Goal: Find specific page/section: Find specific page/section

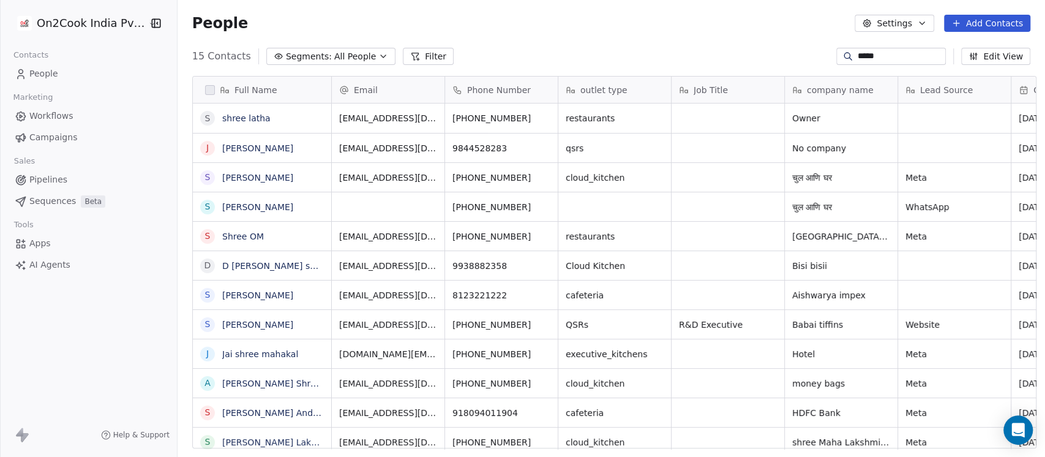
scroll to position [389, 861]
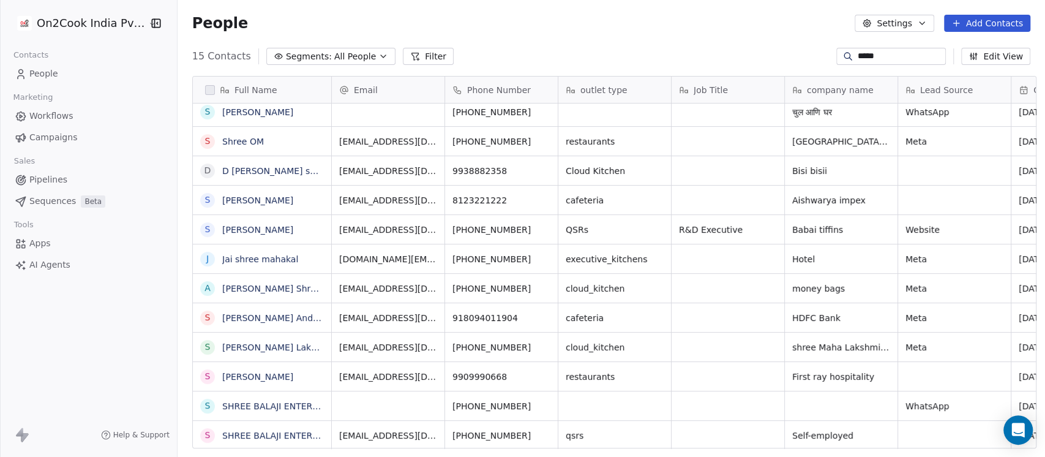
click at [844, 58] on icon at bounding box center [847, 56] width 6 height 6
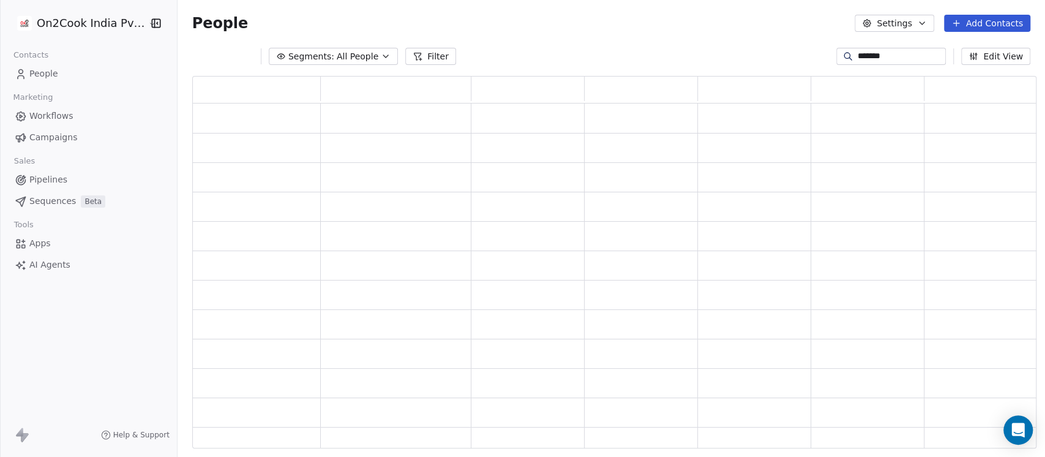
scroll to position [360, 831]
type input "********"
click at [858, 54] on input at bounding box center [901, 56] width 86 height 12
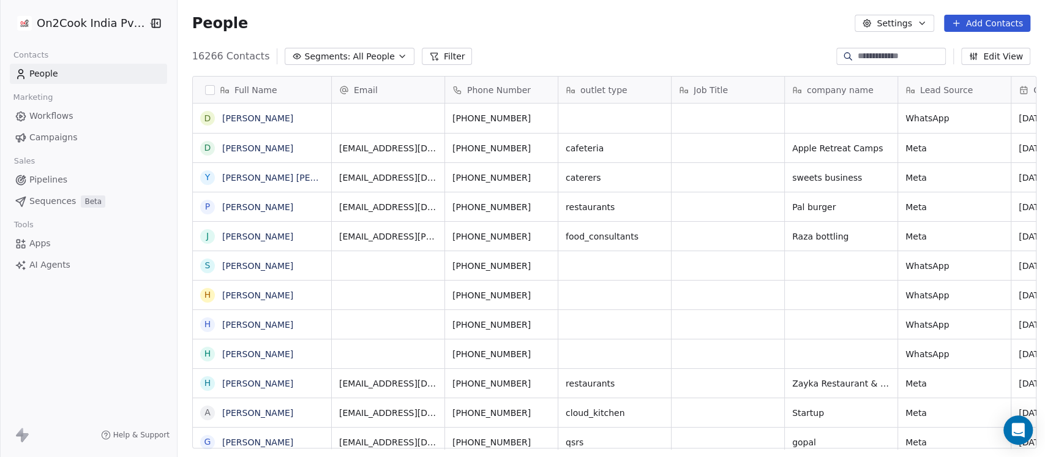
scroll to position [389, 861]
type input "********"
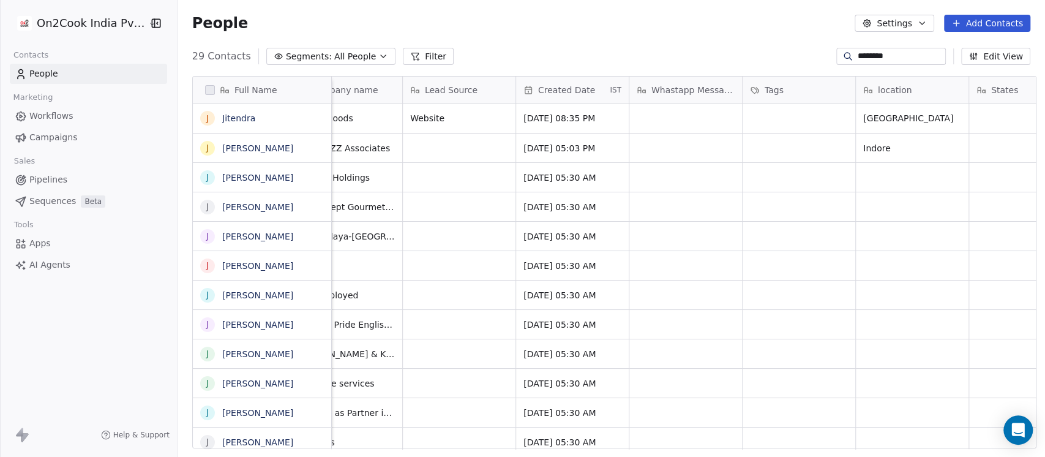
scroll to position [0, 571]
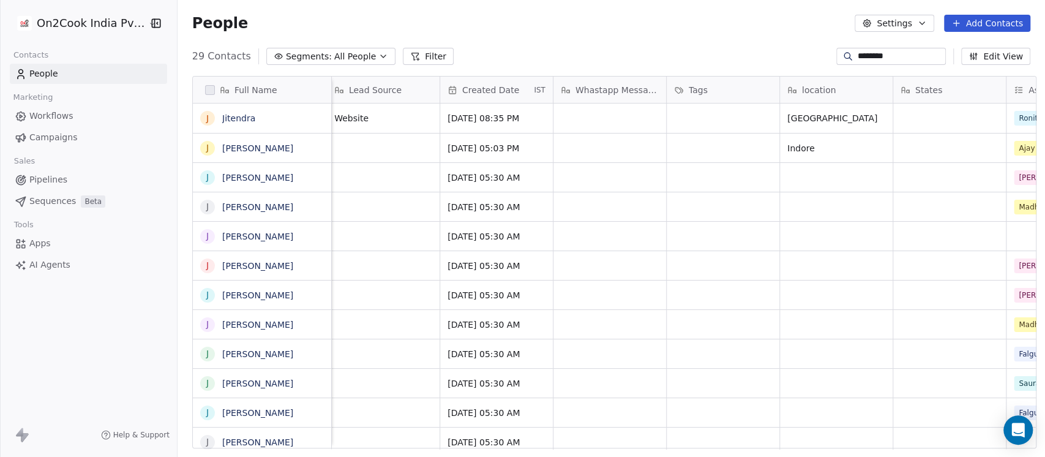
click at [502, 95] on span "Created Date" at bounding box center [490, 90] width 57 height 12
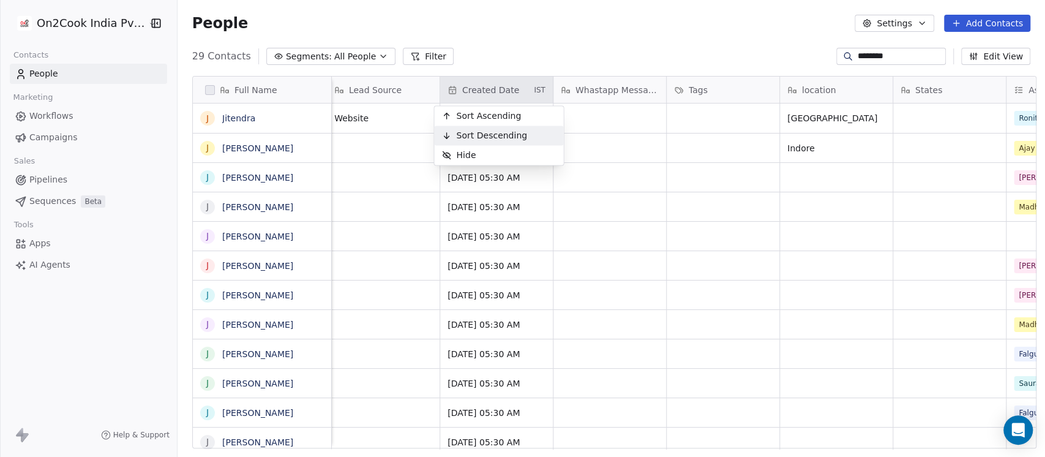
click at [502, 132] on span "Sort Descending" at bounding box center [491, 135] width 71 height 12
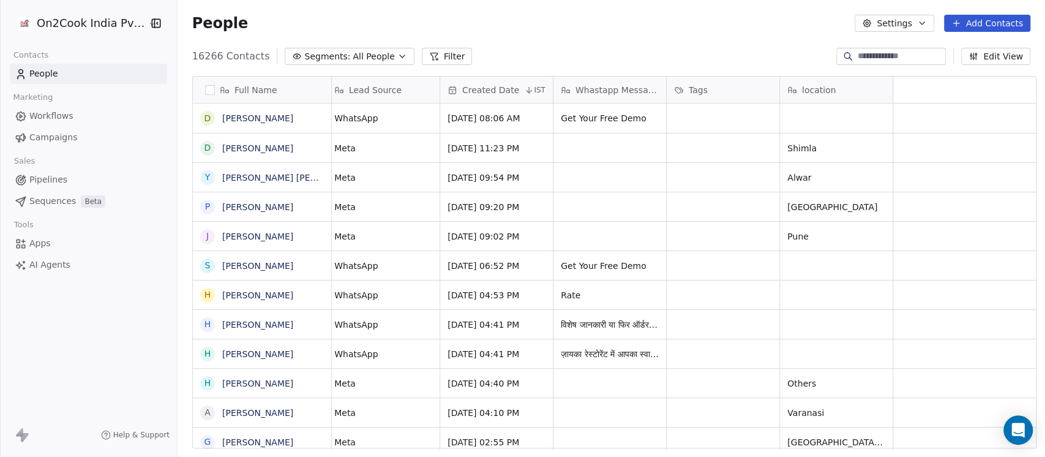
scroll to position [0, 0]
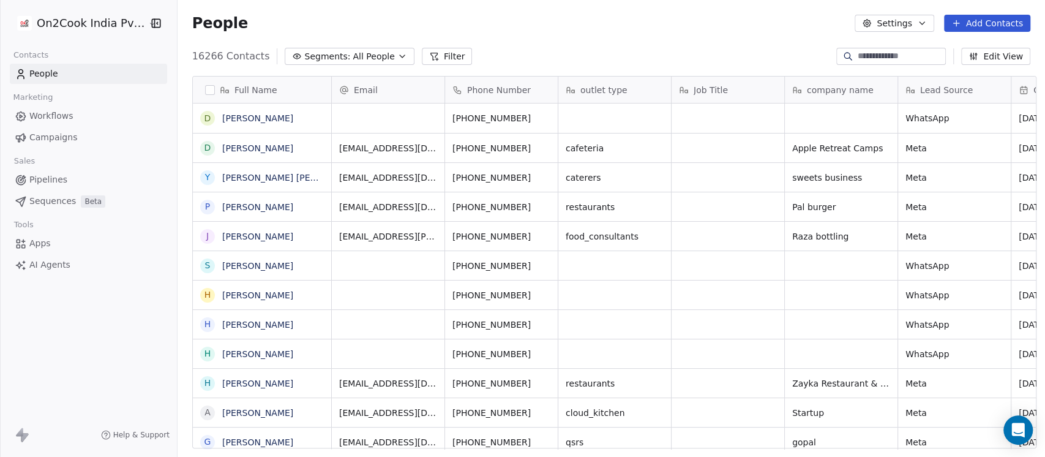
click at [875, 60] on input at bounding box center [901, 56] width 86 height 12
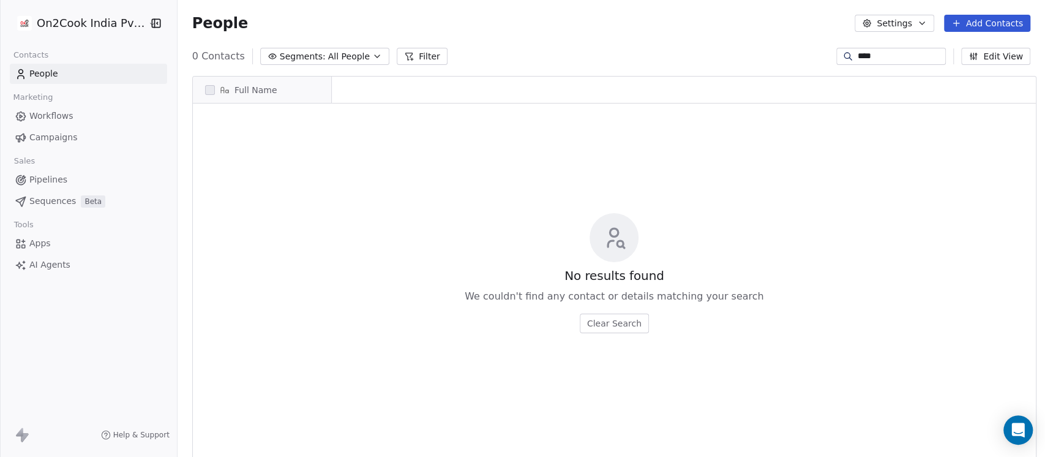
scroll to position [389, 861]
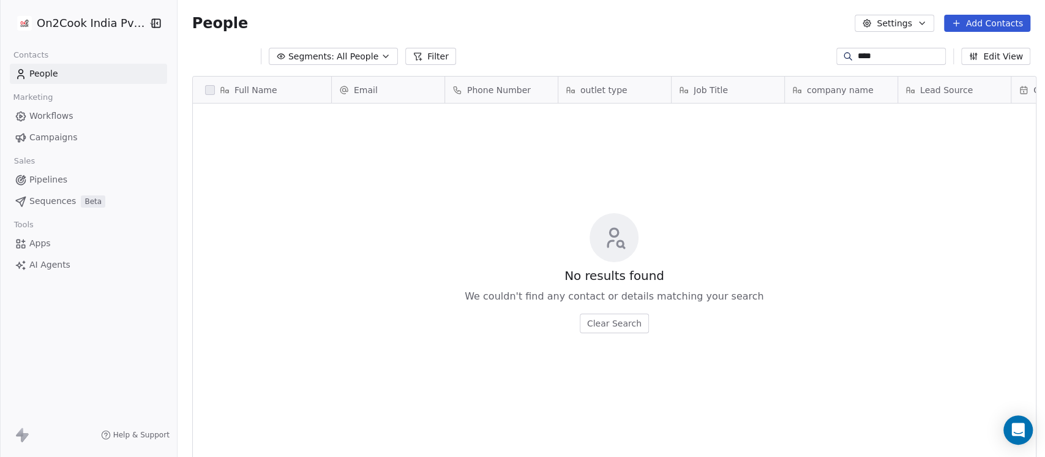
type input "*****"
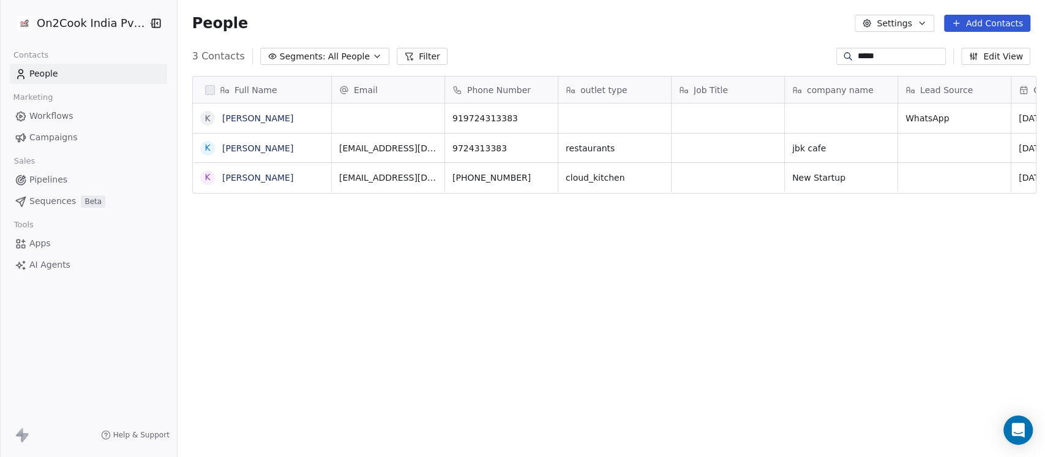
scroll to position [0, 0]
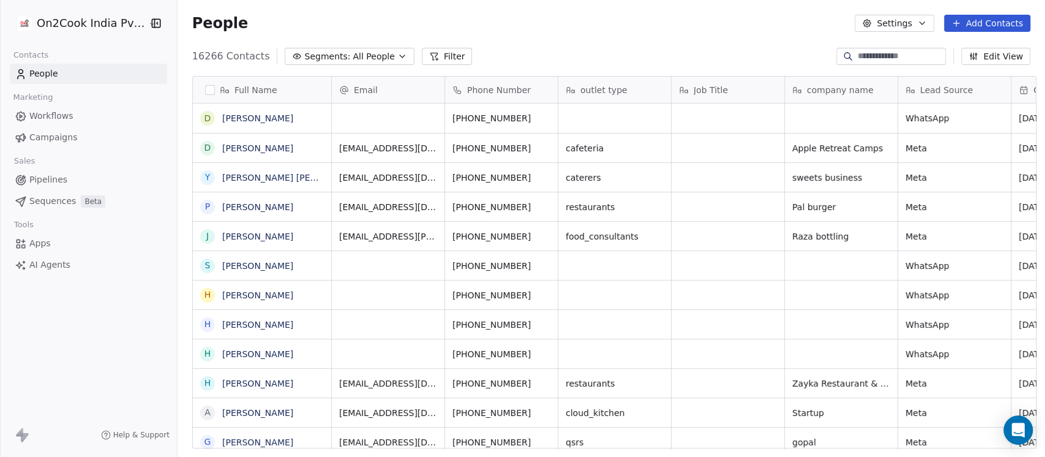
scroll to position [13, 13]
